Goal: Task Accomplishment & Management: Use online tool/utility

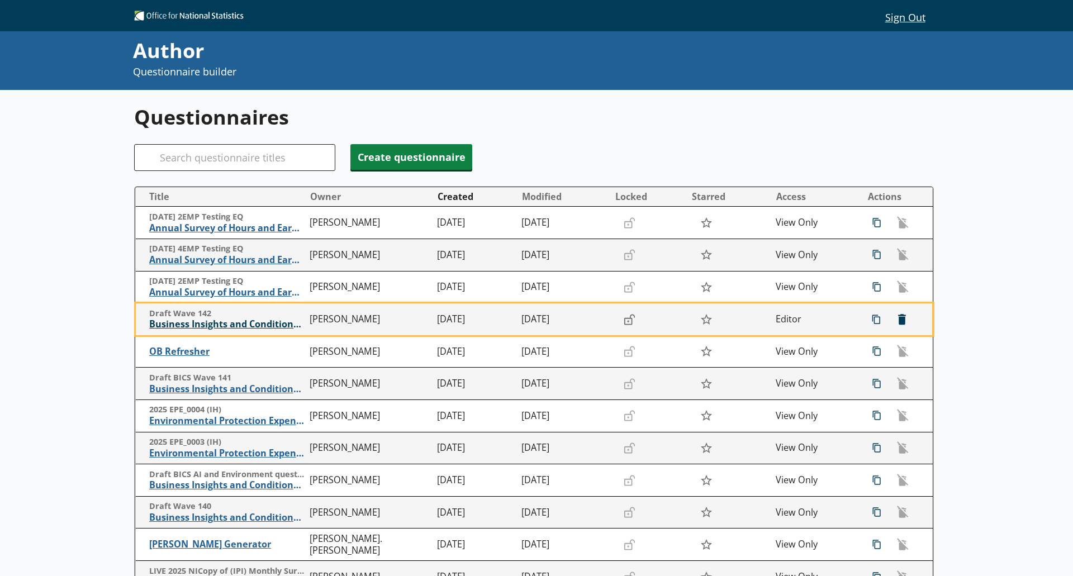
click at [276, 326] on span "Business Insights and Conditions Survey (BICS)" at bounding box center [226, 325] width 155 height 12
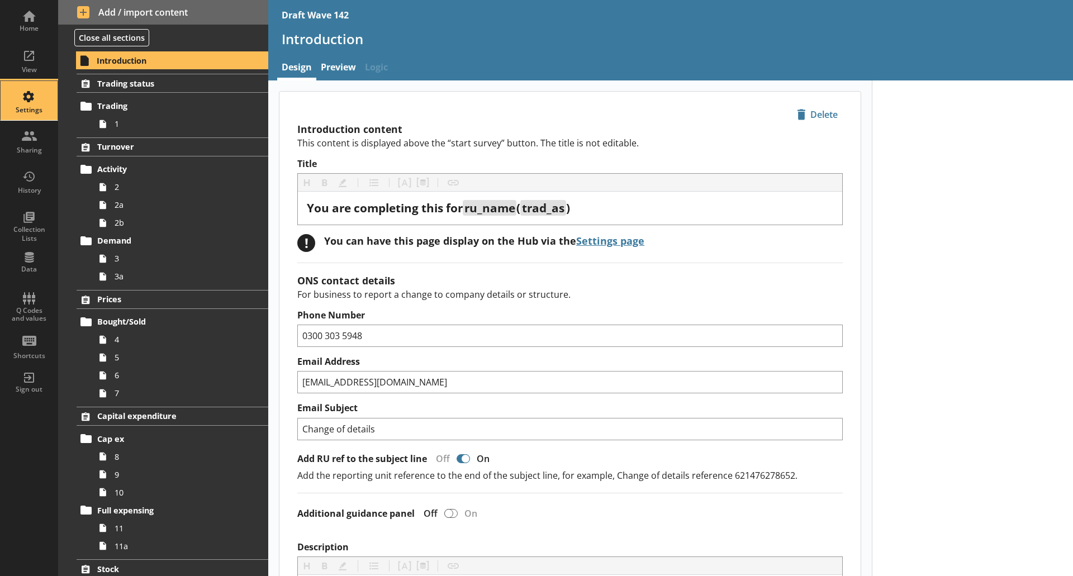
click at [30, 108] on div "Settings" at bounding box center [29, 110] width 39 height 9
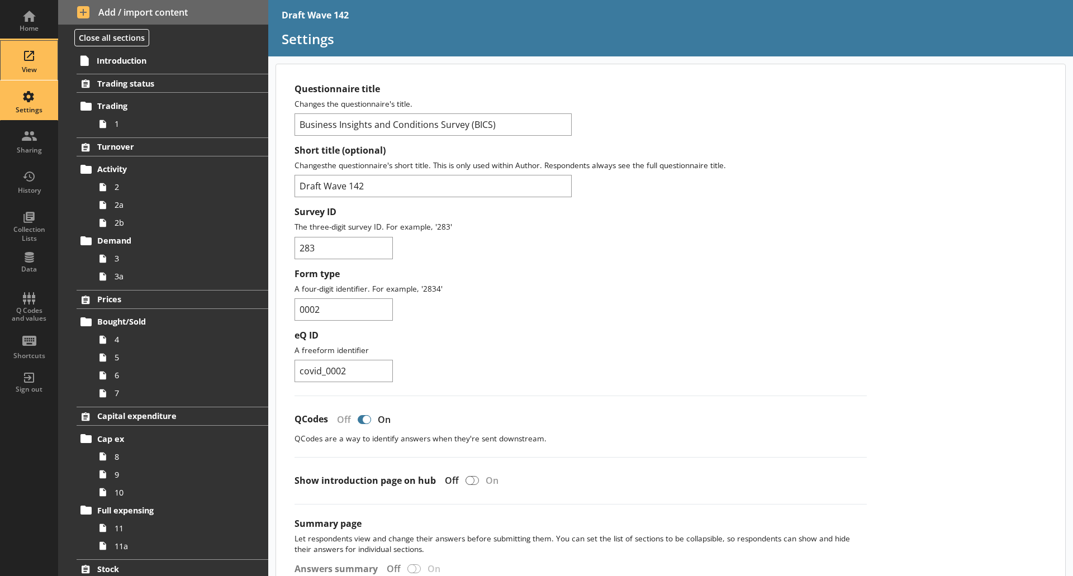
click at [27, 60] on div "View" at bounding box center [29, 60] width 39 height 39
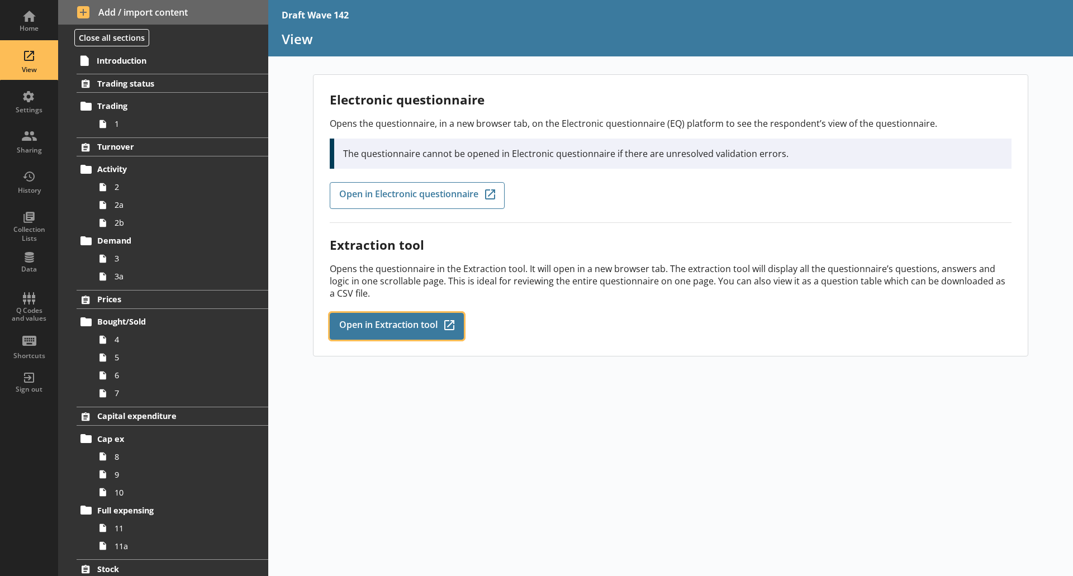
click at [423, 329] on span "Open in Extraction tool" at bounding box center [388, 326] width 98 height 12
click at [406, 321] on span "Open in Extraction tool" at bounding box center [388, 326] width 98 height 12
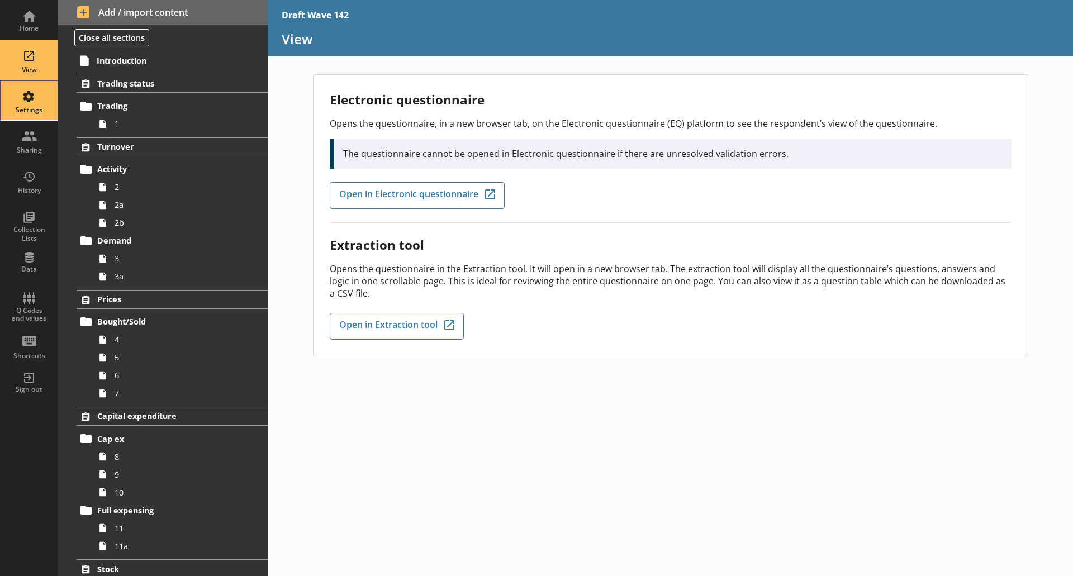
click at [22, 111] on div "Settings" at bounding box center [29, 110] width 39 height 9
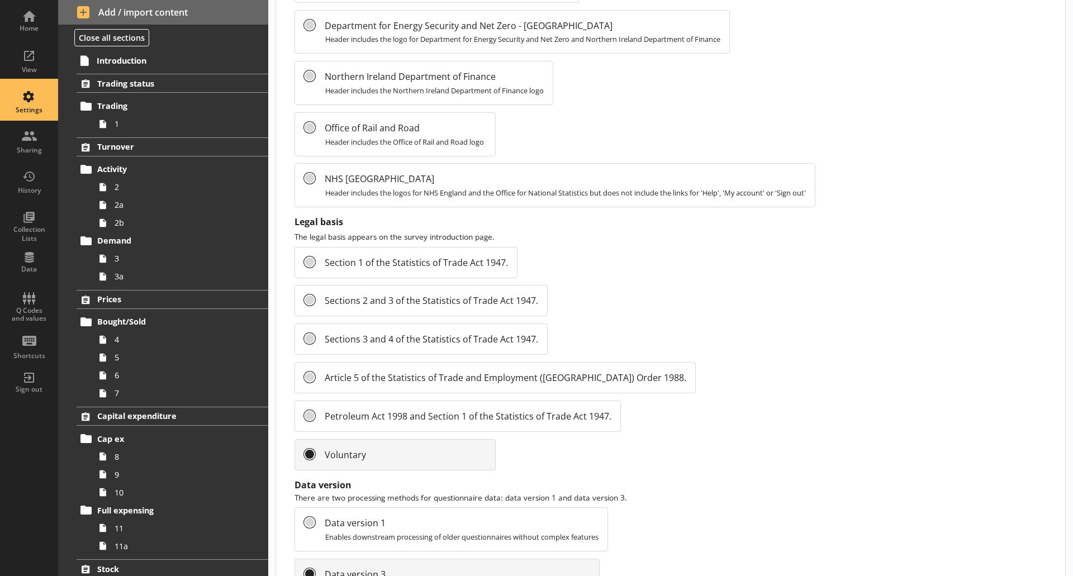
scroll to position [1118, 0]
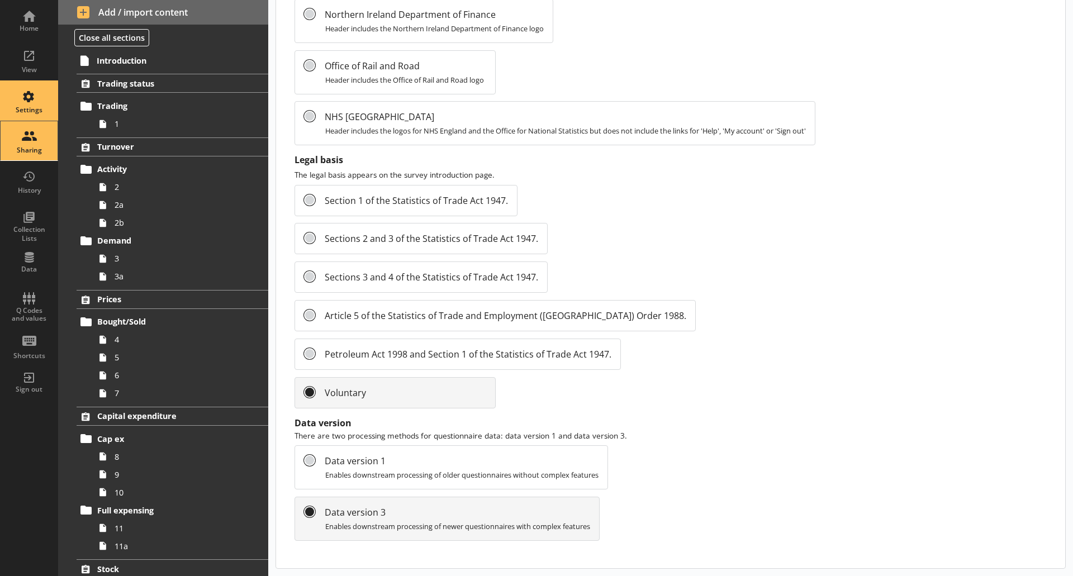
click at [26, 148] on div "Sharing" at bounding box center [29, 150] width 39 height 9
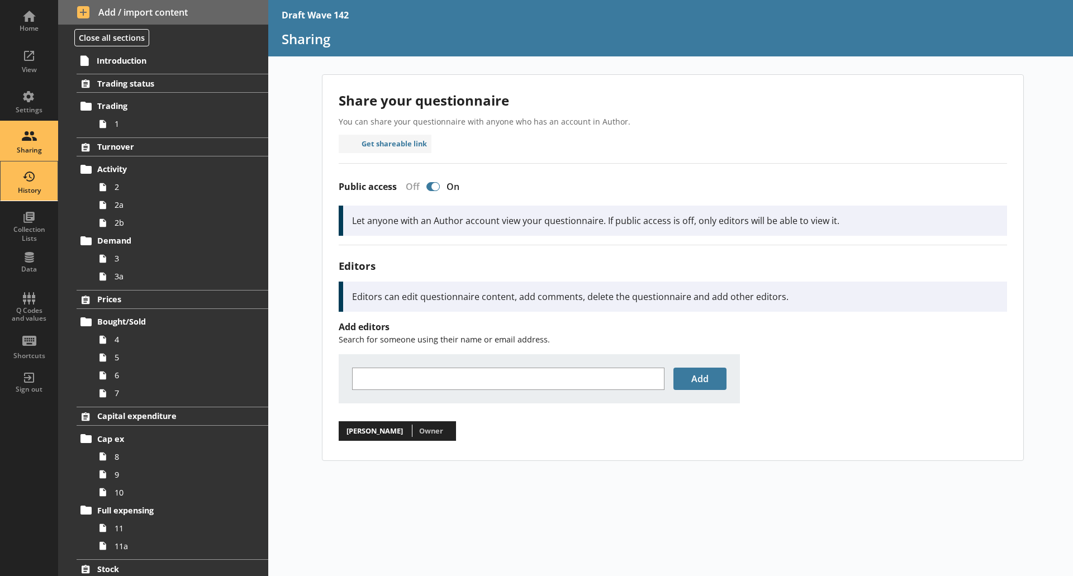
click at [27, 177] on div "History" at bounding box center [29, 181] width 39 height 39
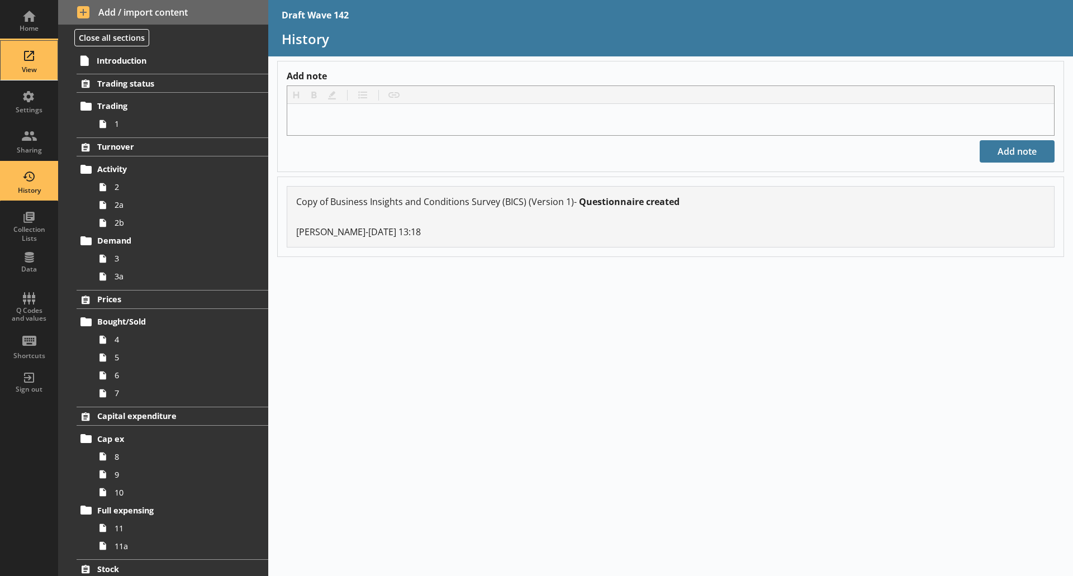
click at [36, 56] on div "View" at bounding box center [29, 60] width 39 height 39
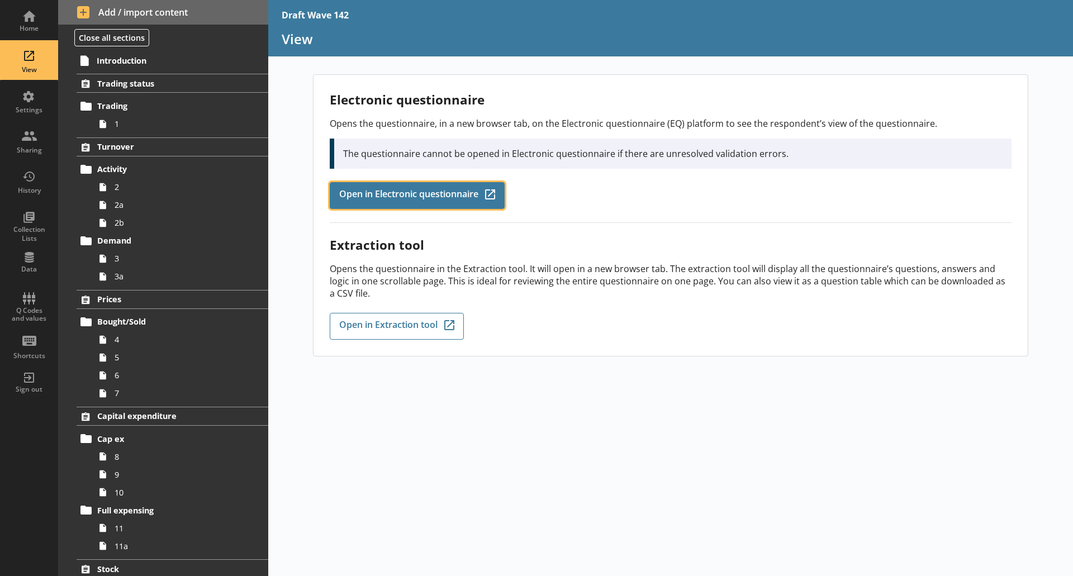
click at [406, 187] on link "Open in Electronic questionnaire Q-Codes_Icon Created with Sketch." at bounding box center [417, 195] width 175 height 27
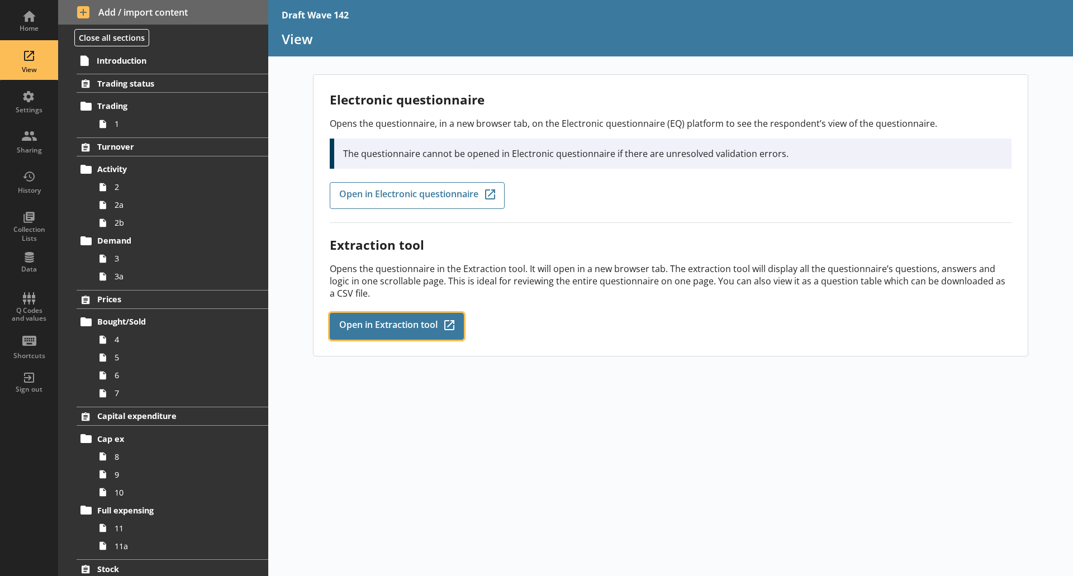
click at [399, 320] on span "Open in Extraction tool" at bounding box center [388, 326] width 98 height 12
click at [35, 34] on div "Home" at bounding box center [29, 20] width 39 height 39
